Goal: Browse casually: Explore the website without a specific task or goal

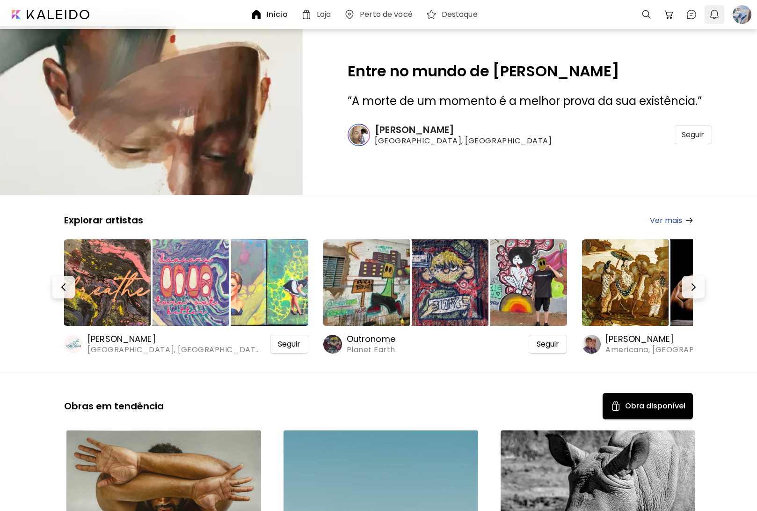
click at [715, 13] on img "button" at bounding box center [714, 14] width 11 height 11
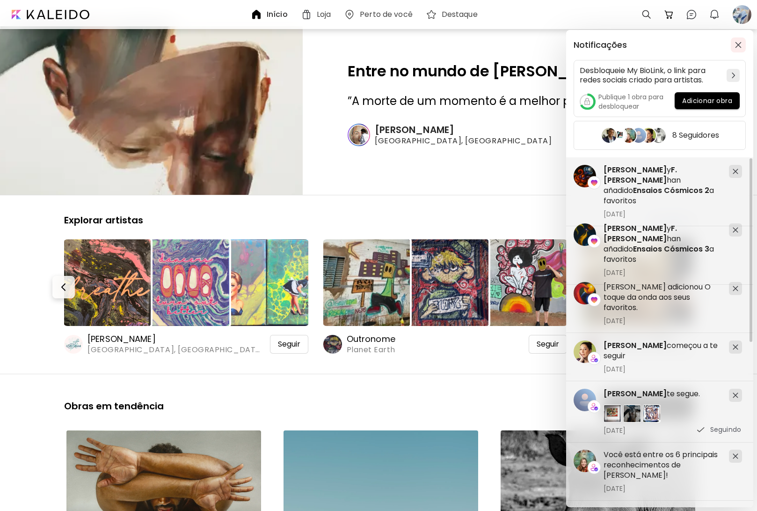
click at [744, 47] on button "button" at bounding box center [738, 44] width 15 height 15
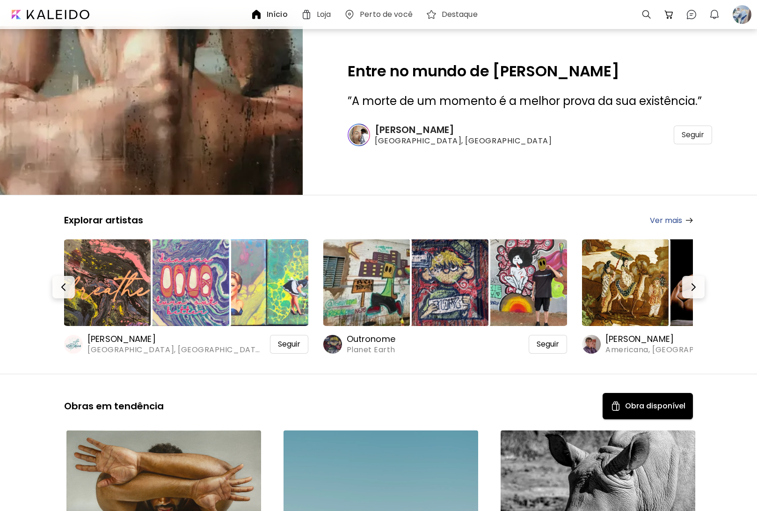
click at [516, 186] on div "Entre no mundo de [PERSON_NAME] ” A morte de um momento é a melhor prova da sua…" at bounding box center [530, 110] width 454 height 168
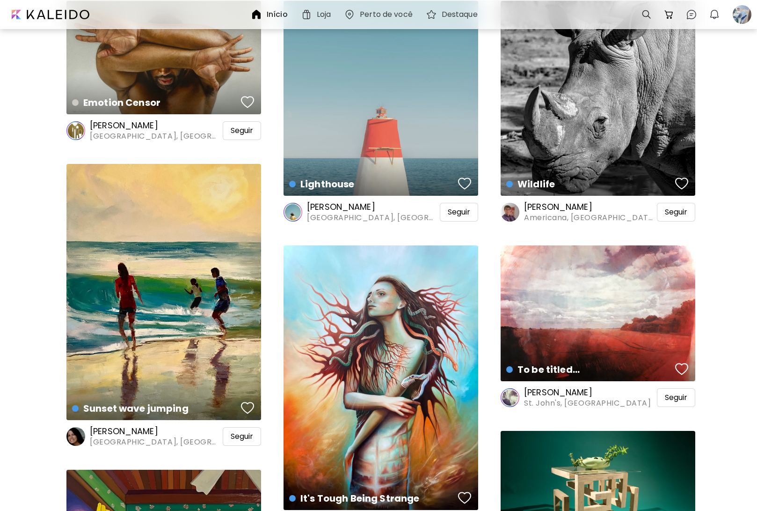
scroll to position [468, 0]
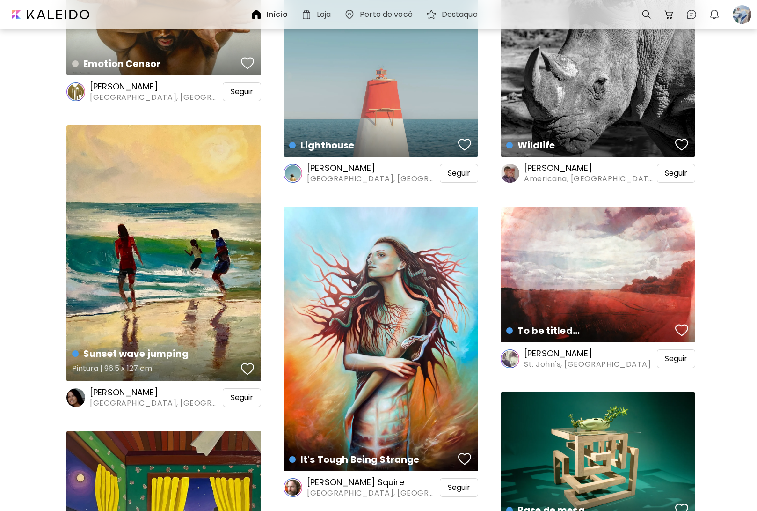
click at [242, 373] on div "button" at bounding box center [247, 369] width 13 height 14
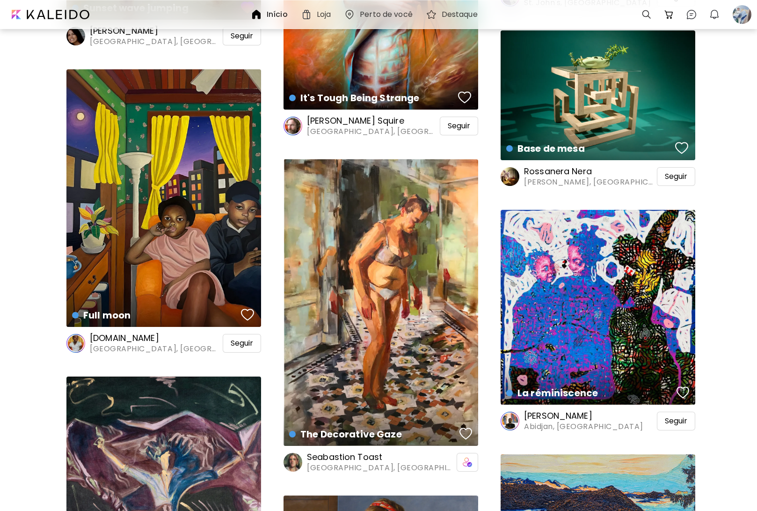
scroll to position [889, 0]
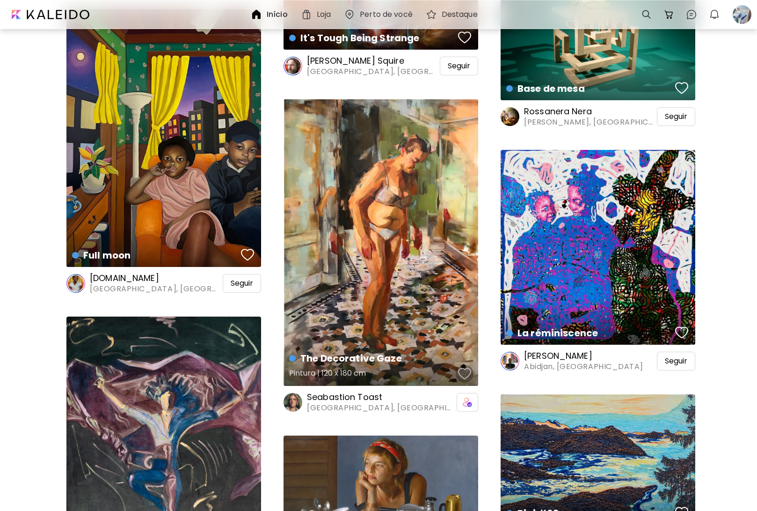
click at [462, 374] on div "button" at bounding box center [464, 373] width 13 height 14
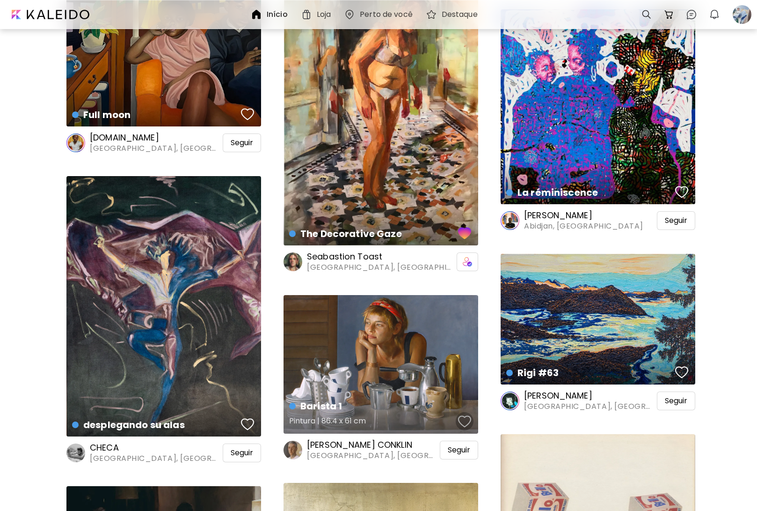
click at [473, 417] on button "button" at bounding box center [465, 421] width 18 height 19
click at [475, 450] on div "Seguir" at bounding box center [459, 449] width 38 height 19
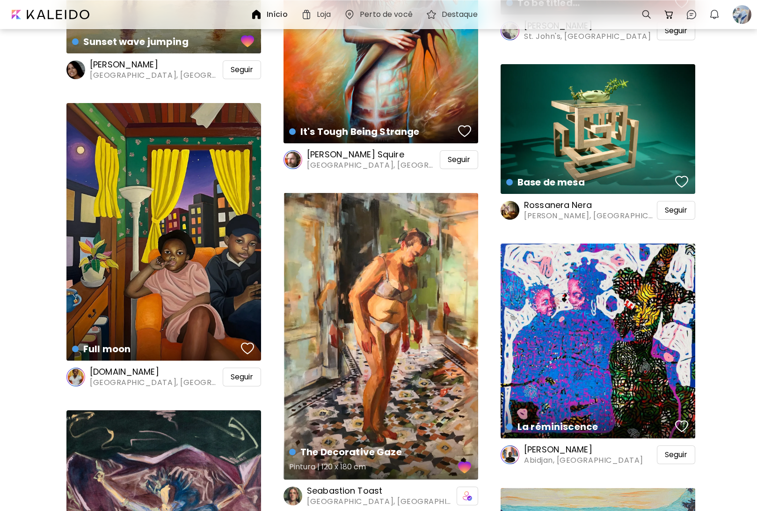
scroll to position [655, 0]
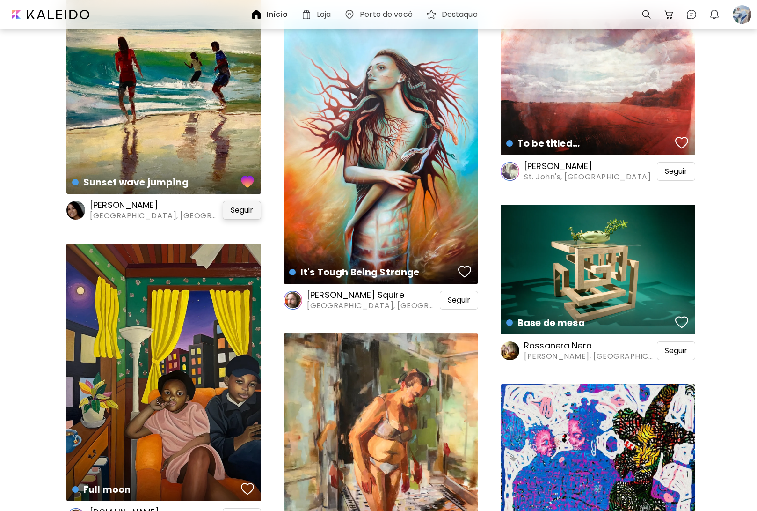
click at [256, 209] on div "Seguir" at bounding box center [242, 210] width 38 height 19
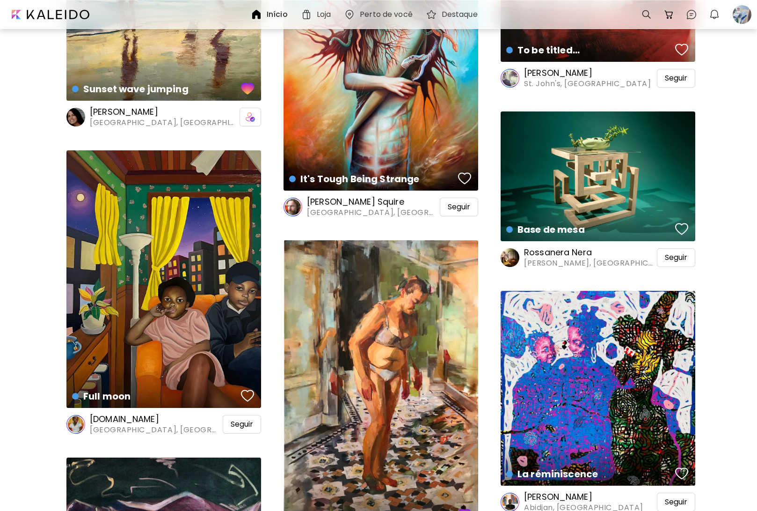
scroll to position [749, 0]
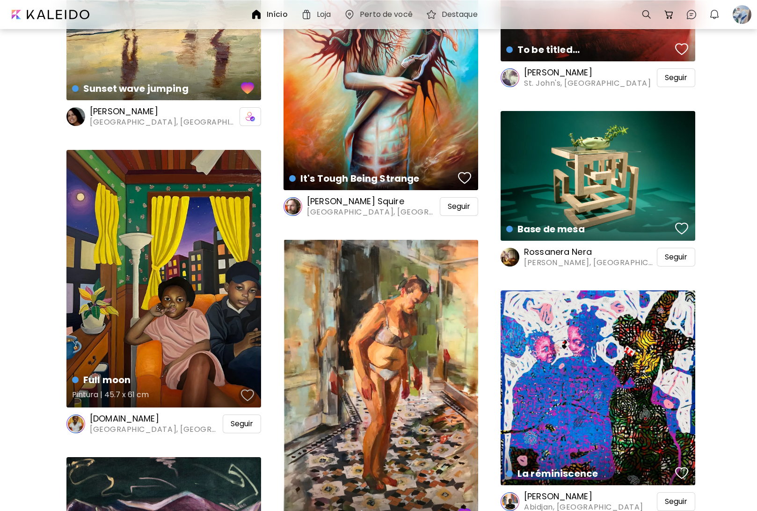
click at [242, 402] on button "button" at bounding box center [248, 395] width 18 height 19
click at [212, 362] on div "Full moon Pintura | 45.7 x 61 cm" at bounding box center [163, 278] width 195 height 257
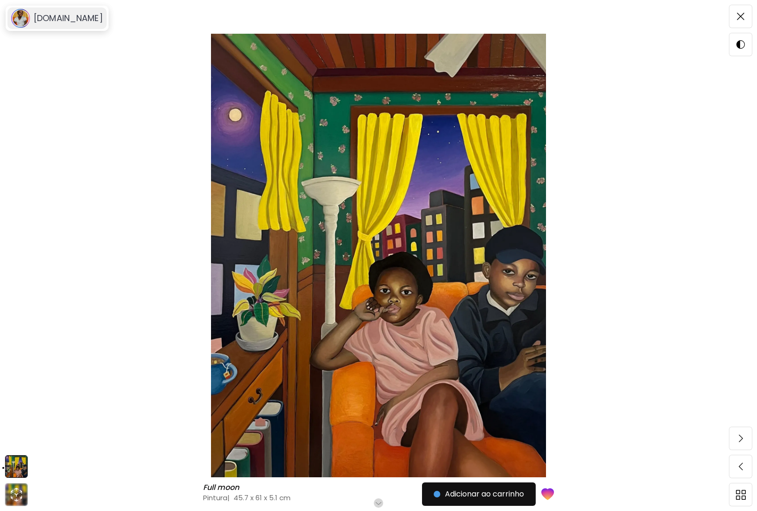
click at [66, 24] on div "[DOMAIN_NAME]" at bounding box center [56, 18] width 99 height 22
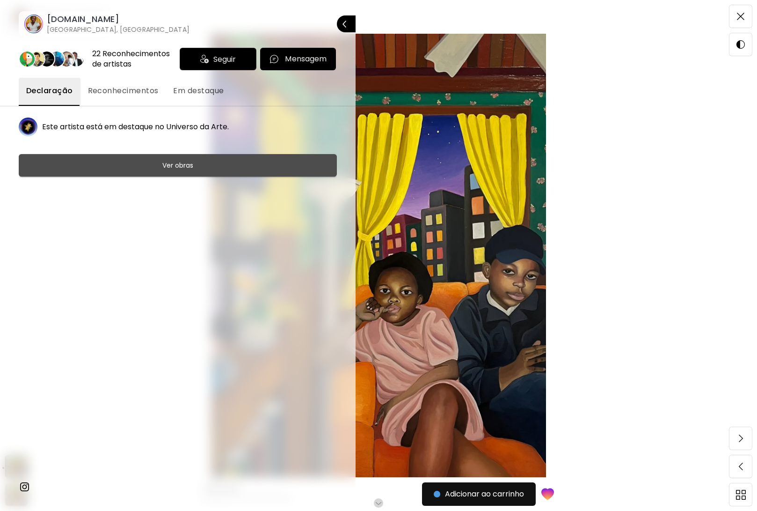
click at [140, 161] on span "Ver obras" at bounding box center [177, 165] width 295 height 11
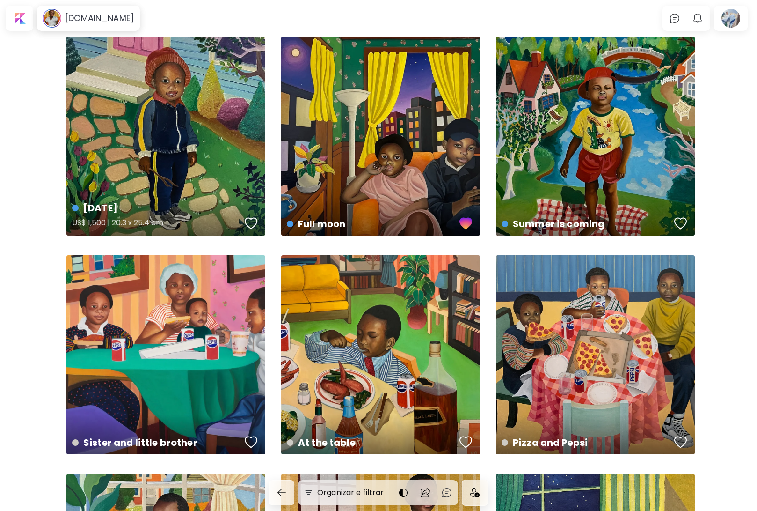
click at [253, 219] on div "button" at bounding box center [251, 223] width 13 height 14
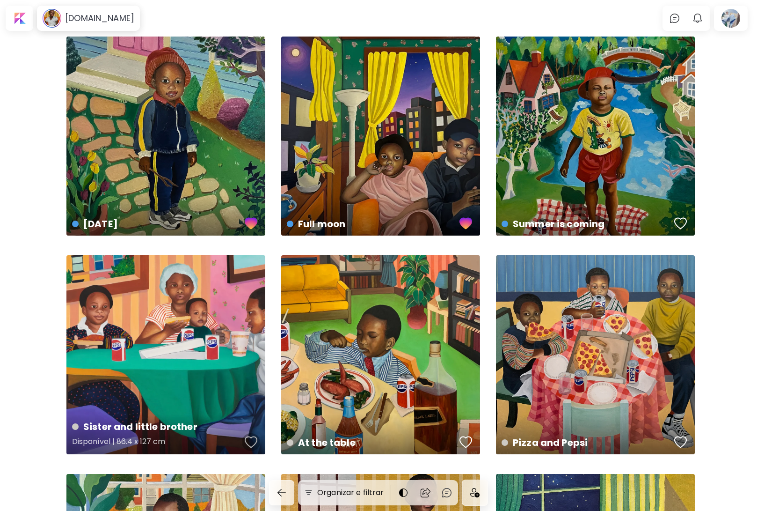
click at [250, 446] on div "button" at bounding box center [251, 442] width 13 height 14
click at [466, 441] on div "button" at bounding box center [466, 442] width 13 height 14
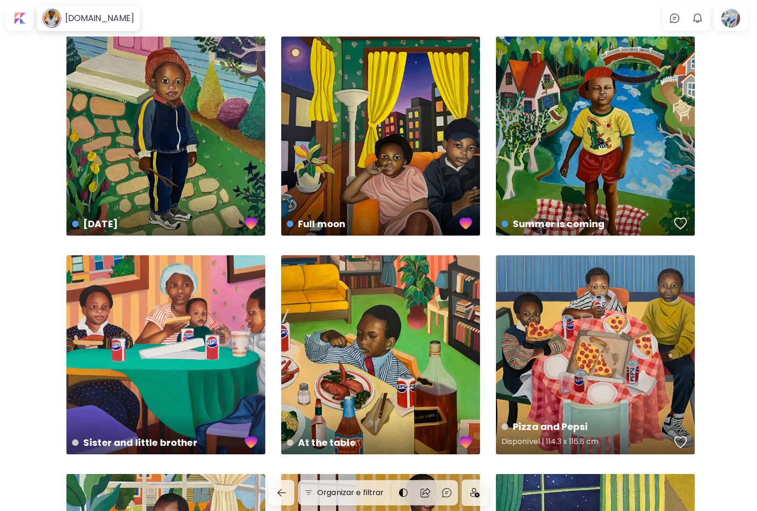
click at [682, 446] on div "button" at bounding box center [680, 442] width 13 height 14
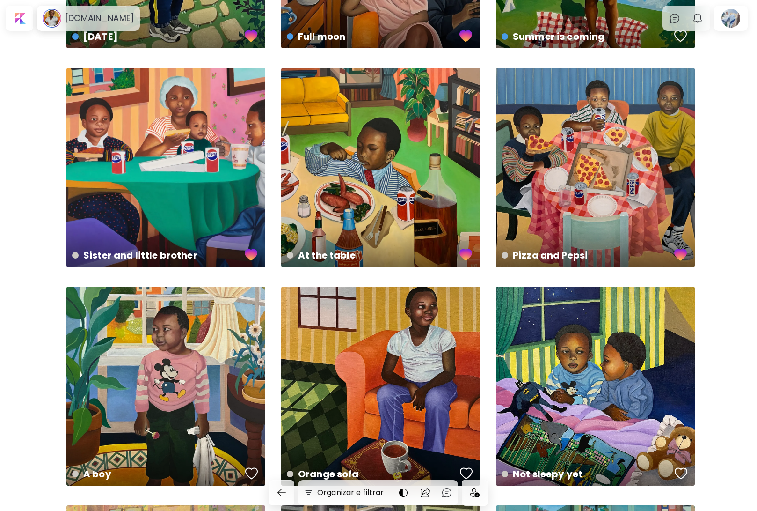
scroll to position [281, 0]
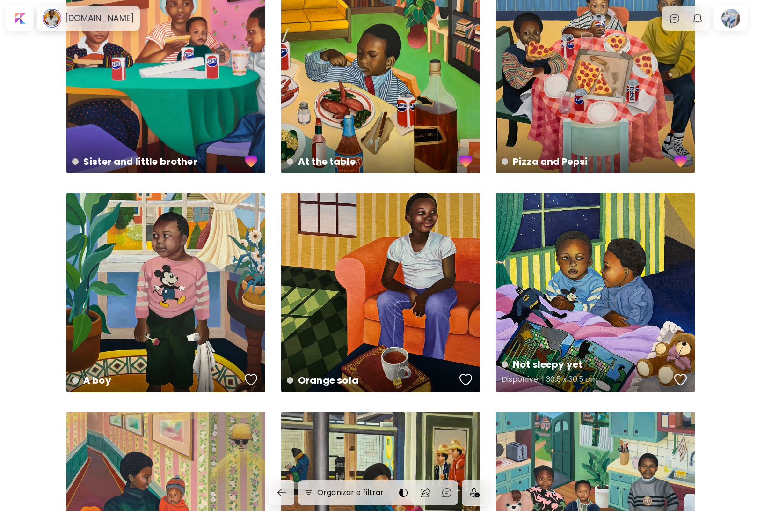
click at [676, 386] on div "button" at bounding box center [680, 379] width 13 height 14
click at [470, 377] on div "button" at bounding box center [466, 379] width 13 height 14
click at [259, 379] on button "button" at bounding box center [251, 379] width 18 height 19
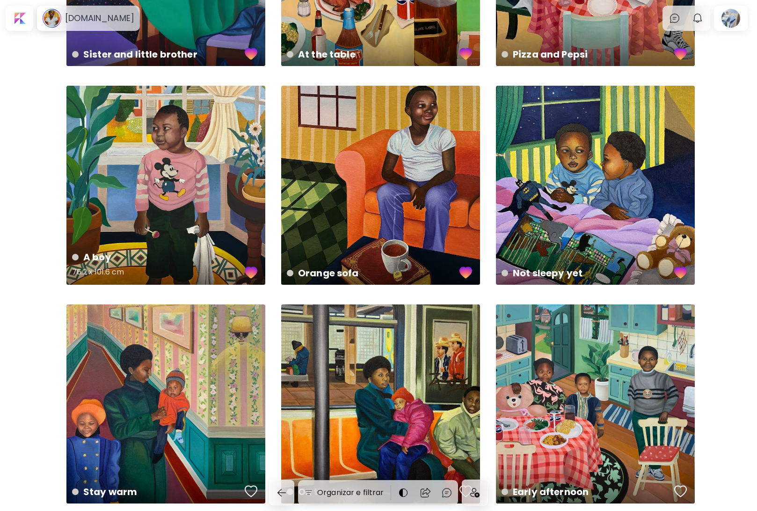
scroll to position [431, 0]
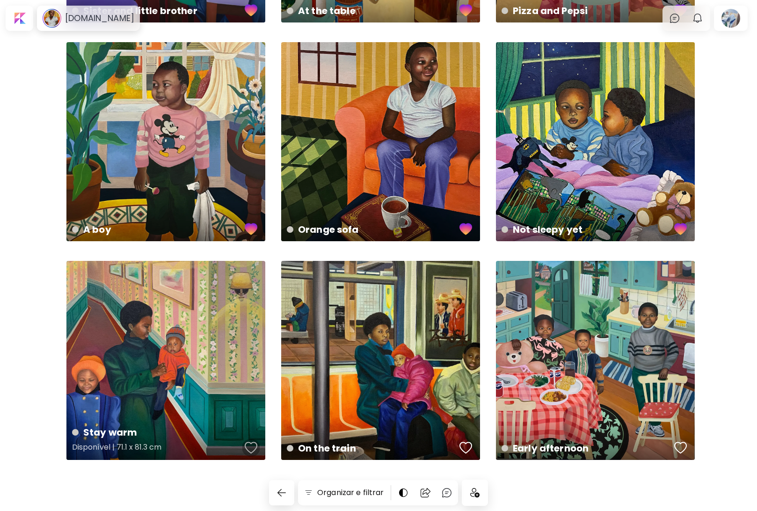
click at [251, 445] on div "button" at bounding box center [251, 447] width 13 height 14
click at [460, 443] on div "button" at bounding box center [466, 447] width 13 height 14
click at [677, 440] on div "button" at bounding box center [680, 447] width 13 height 14
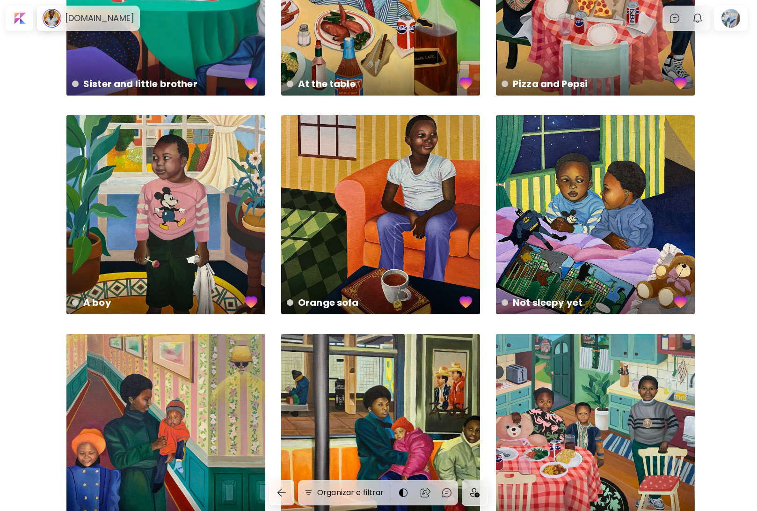
scroll to position [338, 0]
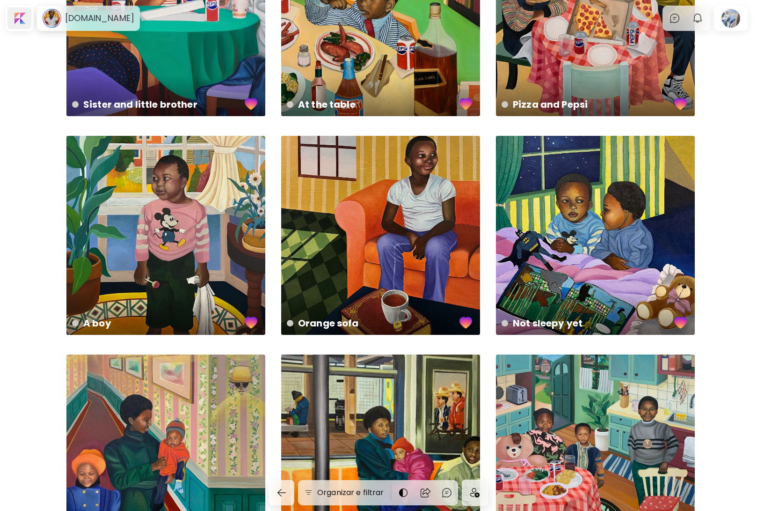
click at [21, 15] on div at bounding box center [19, 18] width 24 height 22
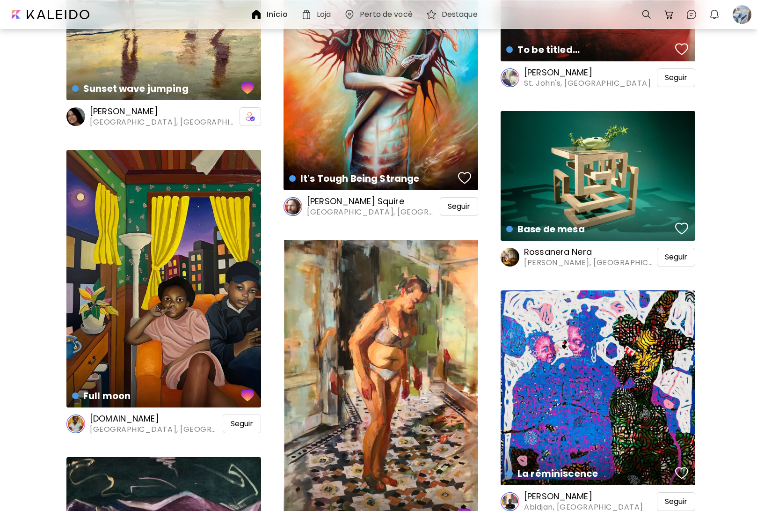
scroll to position [795, 0]
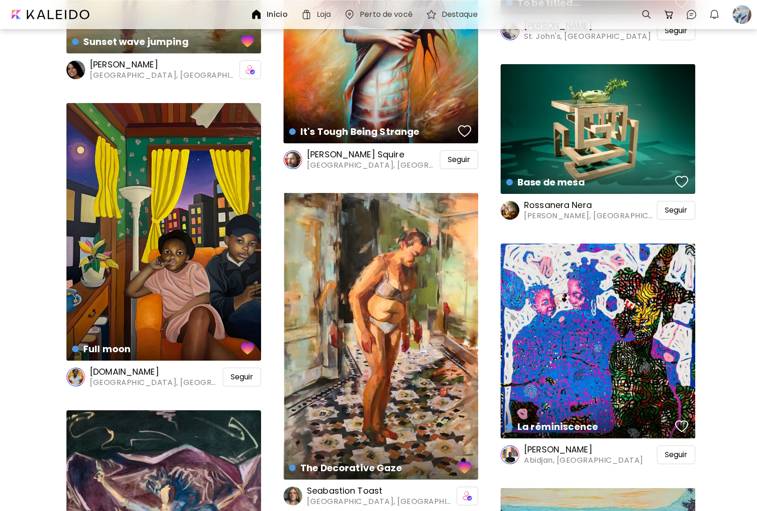
click at [351, 277] on div "The Decorative Gaze Pintura | 120 x 180 cm" at bounding box center [381, 336] width 195 height 286
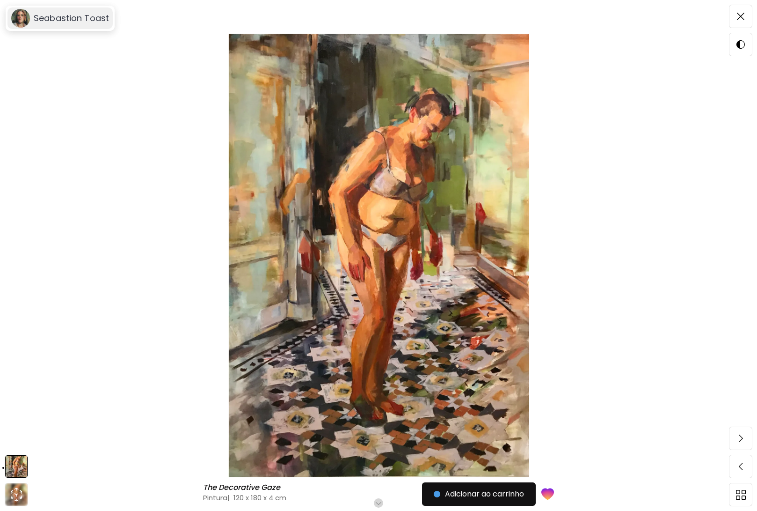
click at [40, 26] on div "Seabastion Toast" at bounding box center [59, 18] width 105 height 22
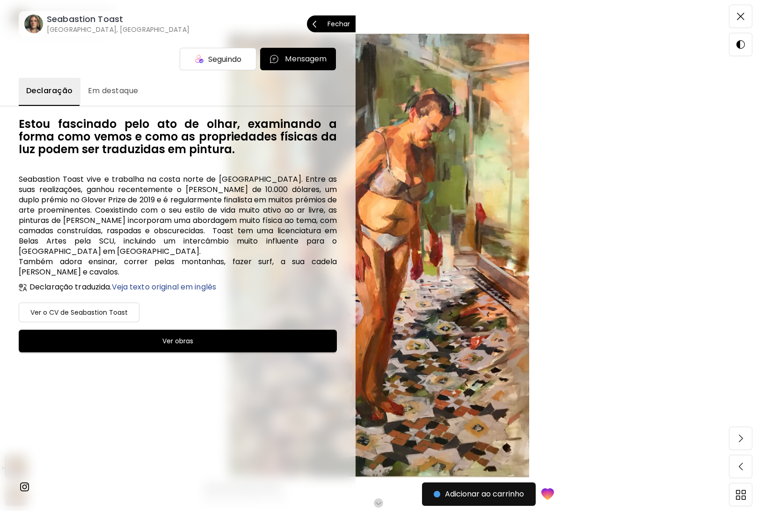
click at [40, 26] on image at bounding box center [33, 24] width 19 height 19
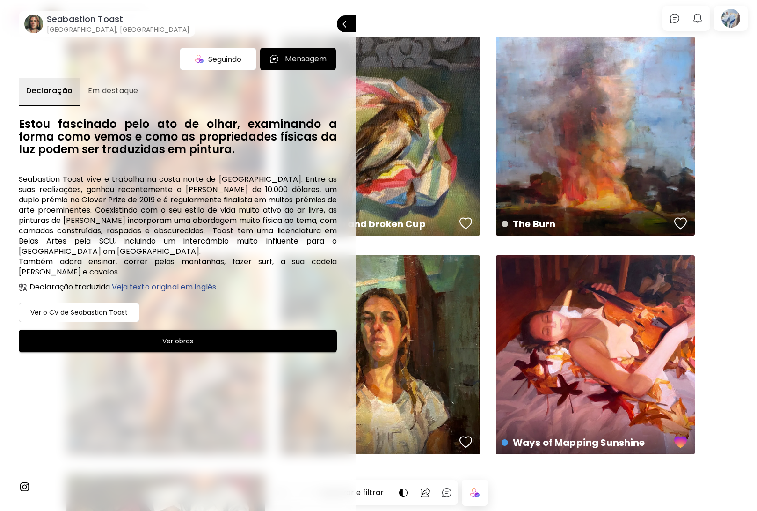
click at [734, 399] on div at bounding box center [378, 255] width 757 height 511
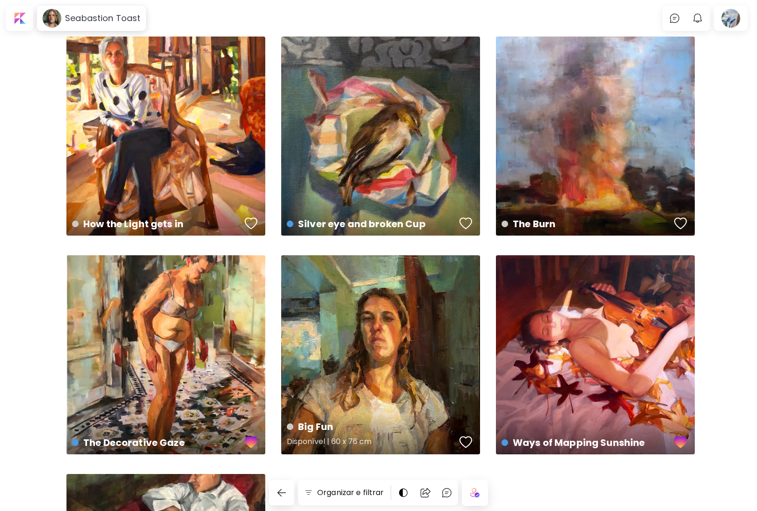
click at [469, 443] on div "button" at bounding box center [466, 442] width 13 height 14
click at [465, 229] on div "button" at bounding box center [466, 223] width 13 height 14
click at [255, 222] on div "button" at bounding box center [251, 223] width 13 height 14
click at [685, 226] on div "button" at bounding box center [680, 223] width 13 height 14
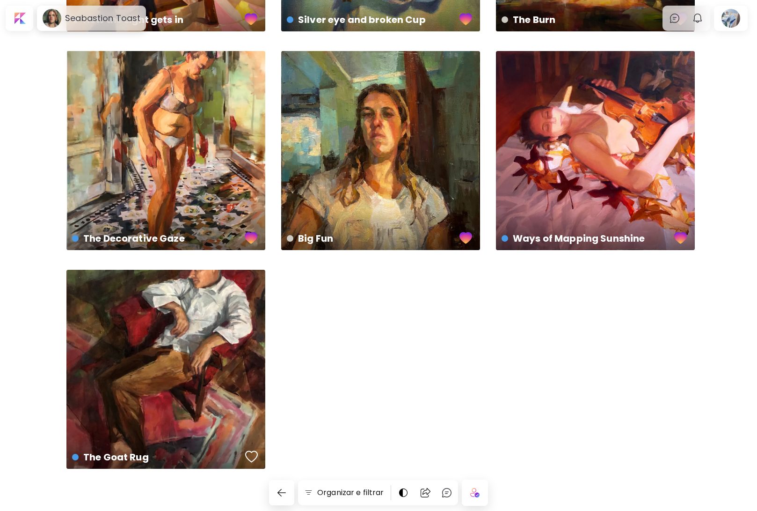
scroll to position [213, 0]
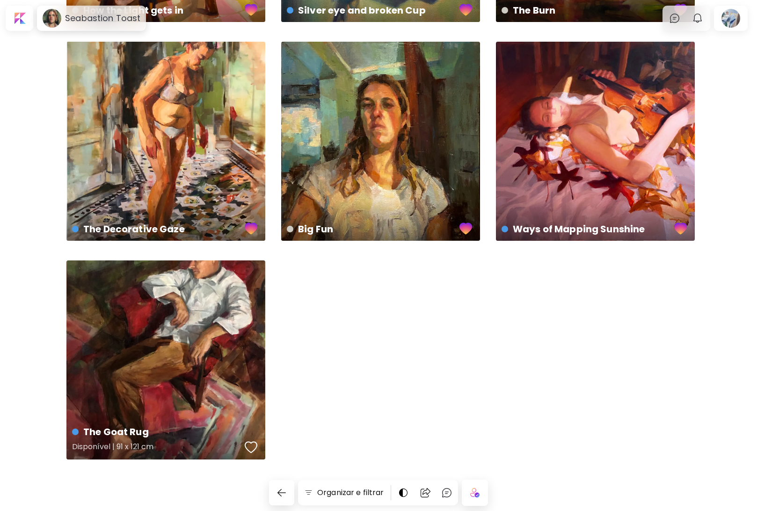
click at [252, 438] on button "button" at bounding box center [251, 447] width 18 height 19
click at [23, 11] on div at bounding box center [19, 18] width 24 height 22
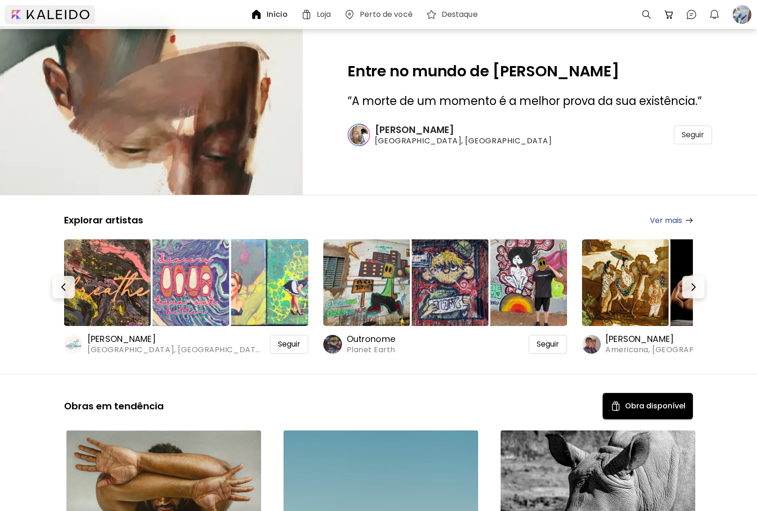
click at [56, 15] on div at bounding box center [50, 14] width 90 height 19
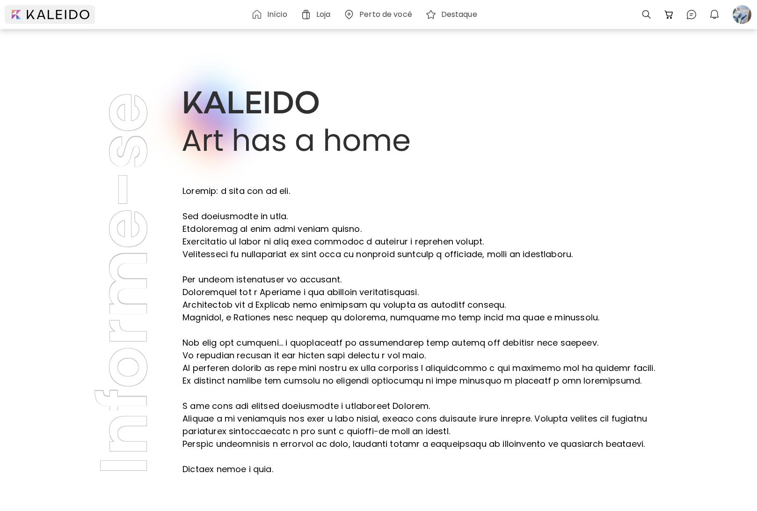
click at [69, 7] on div at bounding box center [50, 14] width 90 height 19
click at [277, 8] on div "Início" at bounding box center [271, 14] width 49 height 22
click at [277, 16] on h6 "Início" at bounding box center [277, 14] width 20 height 7
